Goal: Information Seeking & Learning: Learn about a topic

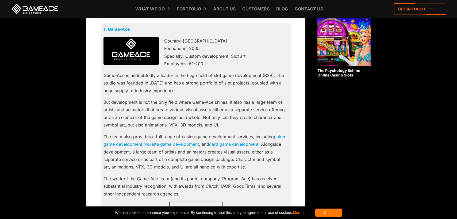
scroll to position [377, 0]
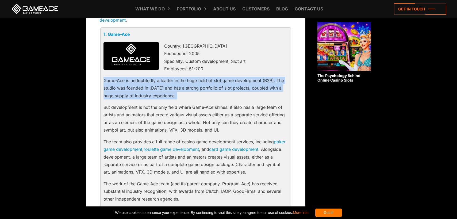
drag, startPoint x: 104, startPoint y: 81, endPoint x: 196, endPoint y: 101, distance: 93.6
click at [196, 101] on div "1. Game-Ace Country: [GEOGRAPHIC_DATA] Founded in: 2005 Specialty: Custom devel…" at bounding box center [196, 130] width 190 height 204
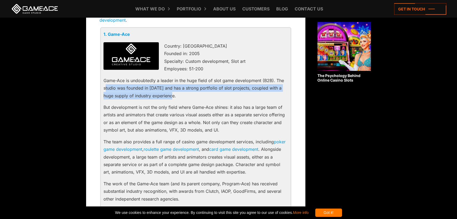
drag, startPoint x: 179, startPoint y: 98, endPoint x: 105, endPoint y: 85, distance: 74.7
click at [105, 85] on div "1. Game-Ace Country: [GEOGRAPHIC_DATA] Founded in: 2005 Specialty: Custom devel…" at bounding box center [196, 130] width 190 height 204
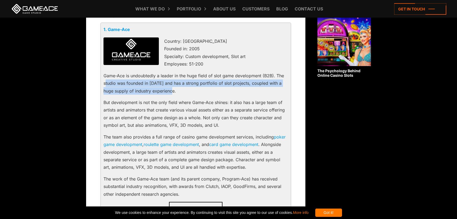
scroll to position [382, 0]
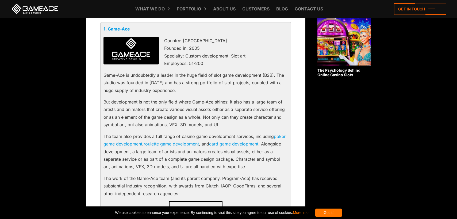
click at [230, 128] on p "But development is not the only field where Game-Ace shines: it also has a larg…" at bounding box center [196, 113] width 185 height 31
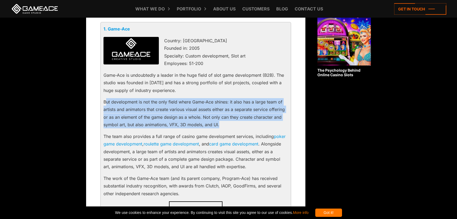
drag, startPoint x: 226, startPoint y: 122, endPoint x: 107, endPoint y: 103, distance: 121.4
click at [107, 103] on p "But development is not the only field where Game-Ace shines: it also has a larg…" at bounding box center [196, 113] width 185 height 31
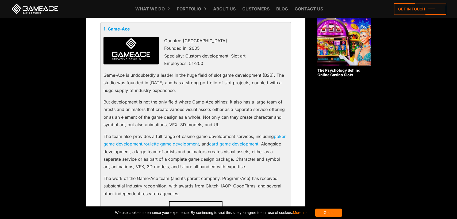
click at [223, 125] on p "But development is not the only field where Game-Ace shines: it also has a larg…" at bounding box center [196, 113] width 185 height 31
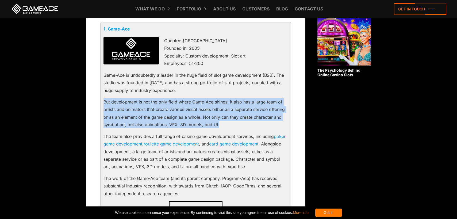
drag, startPoint x: 232, startPoint y: 124, endPoint x: 104, endPoint y: 101, distance: 130.2
click at [104, 101] on p "But development is not the only field where Game-Ace shines: it also has a larg…" at bounding box center [196, 113] width 185 height 31
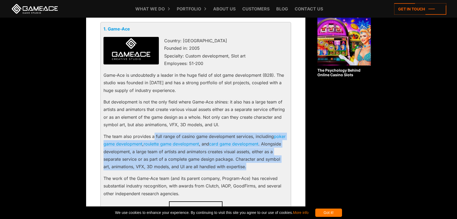
drag, startPoint x: 154, startPoint y: 136, endPoint x: 260, endPoint y: 165, distance: 109.7
click at [260, 165] on p "The team also provides a full range of casino game development services, includ…" at bounding box center [196, 152] width 185 height 38
drag, startPoint x: 243, startPoint y: 167, endPoint x: 102, endPoint y: 138, distance: 144.1
click at [102, 138] on div "1. Game-Ace Country: [GEOGRAPHIC_DATA] Founded in: 2005 Specialty: Custom devel…" at bounding box center [196, 124] width 190 height 204
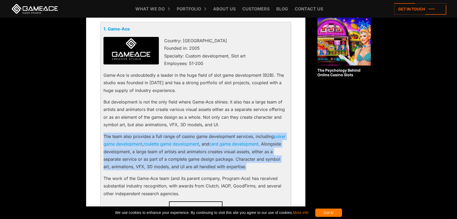
click at [245, 168] on p "The team also provides a full range of casino game development services, includ…" at bounding box center [196, 152] width 185 height 38
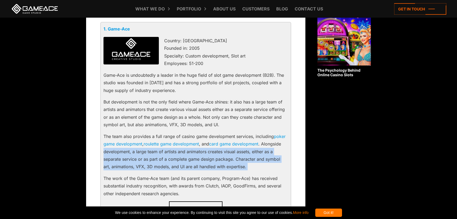
drag, startPoint x: 245, startPoint y: 168, endPoint x: 106, endPoint y: 150, distance: 141.0
click at [106, 150] on p "The team also provides a full range of casino game development services, includ…" at bounding box center [196, 152] width 185 height 38
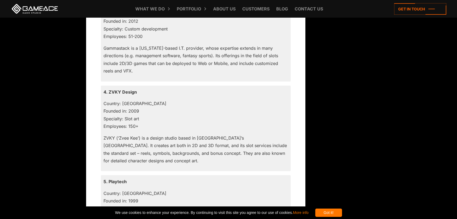
scroll to position [707, 0]
click at [150, 158] on p "ZVKY (‘Zvee Kee’) is a design studio based in [GEOGRAPHIC_DATA]’s [GEOGRAPHIC_D…" at bounding box center [196, 150] width 185 height 31
click at [119, 105] on p "Country: [GEOGRAPHIC_DATA] Founded in: 2009 Specialty: Slot art Employees: 150+" at bounding box center [196, 115] width 185 height 31
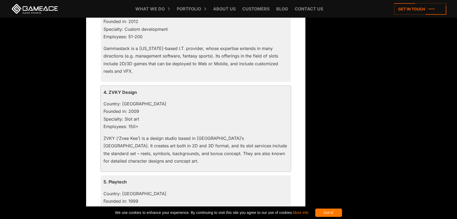
click at [174, 147] on p "ZVKY (‘Zvee Kee’) is a design studio based in [GEOGRAPHIC_DATA]’s [GEOGRAPHIC_D…" at bounding box center [196, 150] width 185 height 31
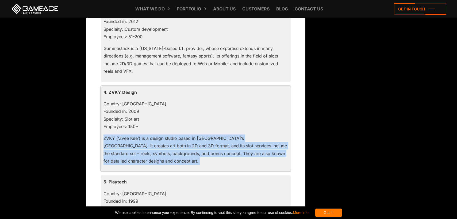
click at [174, 147] on p "ZVKY (‘Zvee Kee’) is a design studio based in [GEOGRAPHIC_DATA]’s [GEOGRAPHIC_D…" at bounding box center [196, 150] width 185 height 31
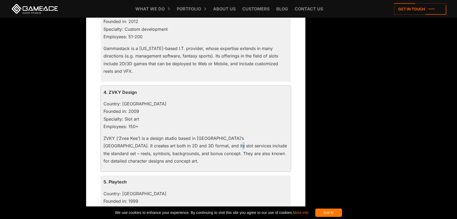
click at [174, 147] on p "ZVKY (‘Zvee Kee’) is a design studio based in [GEOGRAPHIC_DATA]’s [GEOGRAPHIC_D…" at bounding box center [196, 150] width 185 height 31
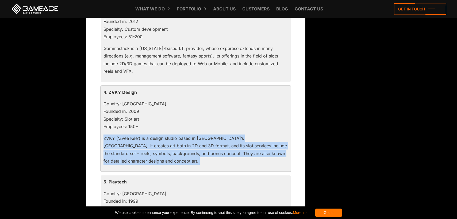
click at [174, 147] on p "ZVKY (‘Zvee Kee’) is a design studio based in [GEOGRAPHIC_DATA]’s [GEOGRAPHIC_D…" at bounding box center [196, 150] width 185 height 31
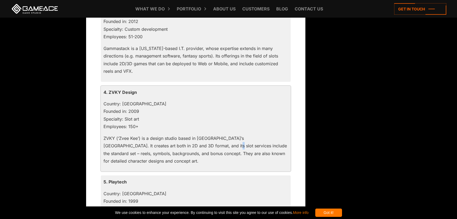
click at [174, 147] on p "ZVKY (‘Zvee Kee’) is a design studio based in [GEOGRAPHIC_DATA]’s [GEOGRAPHIC_D…" at bounding box center [196, 150] width 185 height 31
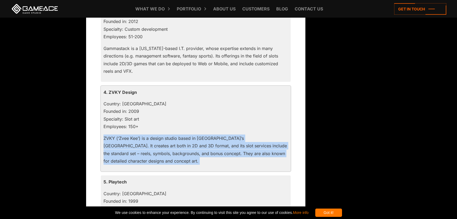
click at [174, 147] on p "ZVKY (‘Zvee Kee’) is a design studio based in [GEOGRAPHIC_DATA]’s [GEOGRAPHIC_D…" at bounding box center [196, 150] width 185 height 31
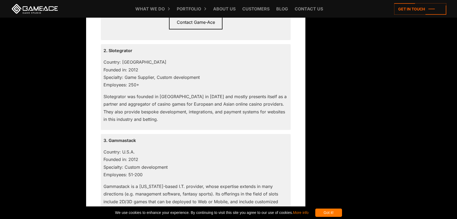
scroll to position [584, 0]
